Goal: Obtain resource: Download file/media

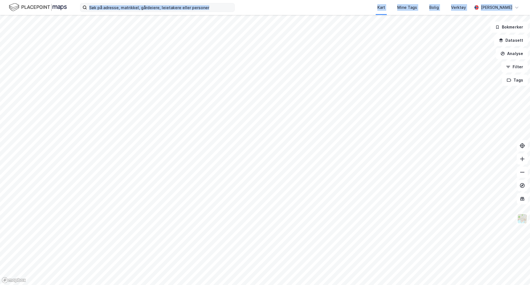
drag, startPoint x: 209, startPoint y: 39, endPoint x: 149, endPoint y: 6, distance: 68.2
click at [149, 6] on div "Kart Mine Tags Bolig Verktøy [PERSON_NAME] Bokmerker Datasett Analyse Filter Ta…" at bounding box center [265, 142] width 530 height 285
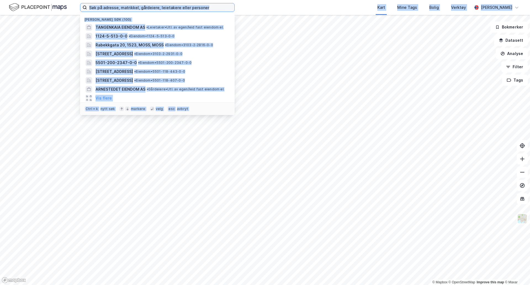
click at [149, 6] on input at bounding box center [160, 7] width 147 height 8
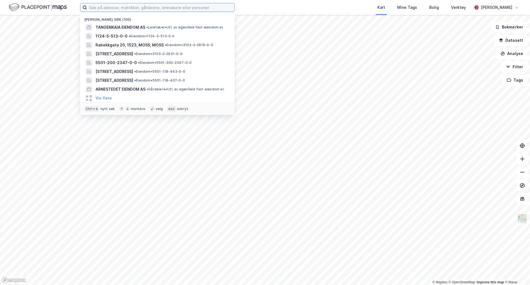
click at [149, 6] on input at bounding box center [160, 7] width 147 height 8
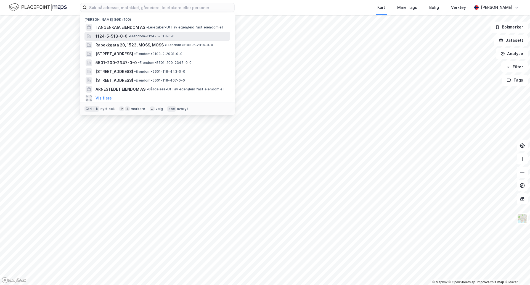
click at [141, 38] on span "• Eiendom • 1124-5-513-0-0" at bounding box center [152, 36] width 46 height 4
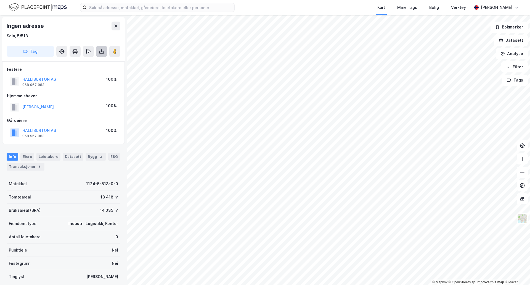
click at [101, 52] on icon at bounding box center [102, 52] width 6 height 6
click at [94, 63] on div "Last ned grunnbok" at bounding box center [77, 62] width 59 height 9
